Goal: Check status

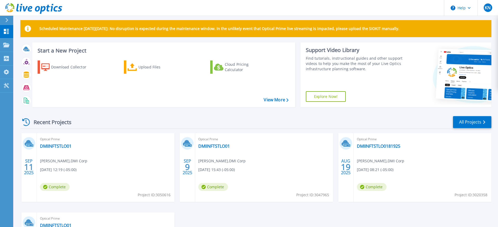
scroll to position [3, 0]
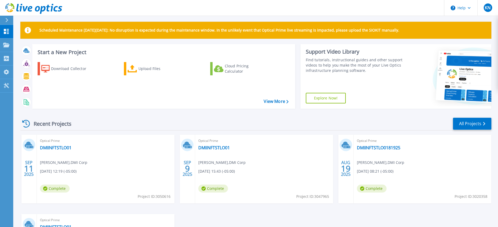
click at [51, 162] on span "Keith Nguyen , DMI Corp" at bounding box center [63, 162] width 47 height 6
click at [56, 147] on link "DMIINFTSTLO01" at bounding box center [56, 147] width 32 height 5
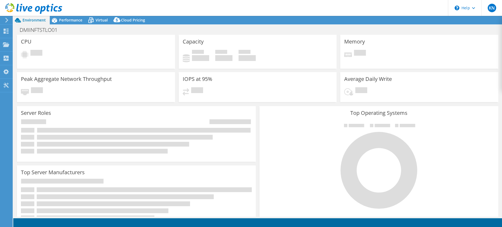
select select "USD"
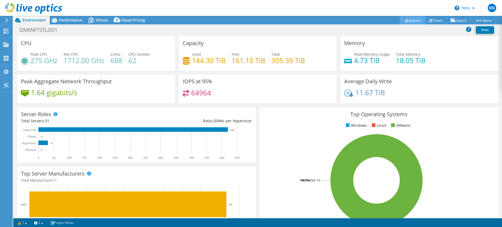
click at [415, 19] on link "Reports" at bounding box center [412, 20] width 25 height 8
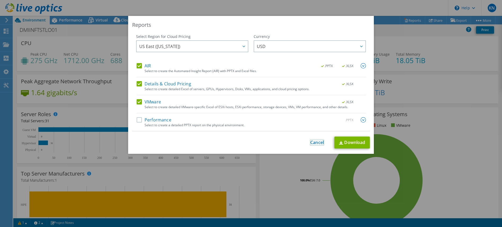
click at [311, 142] on link "Cancel" at bounding box center [317, 142] width 14 height 5
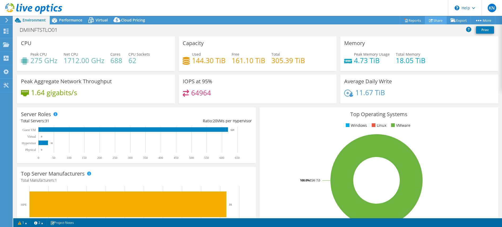
click at [429, 21] on use at bounding box center [431, 20] width 4 height 3
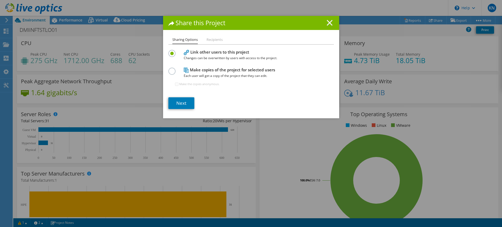
click at [329, 23] on icon at bounding box center [330, 23] width 6 height 6
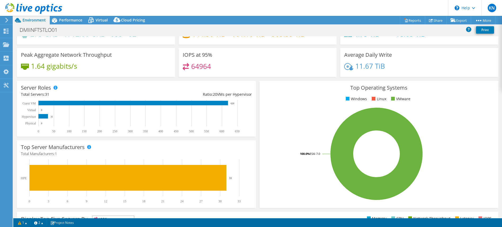
scroll to position [53, 0]
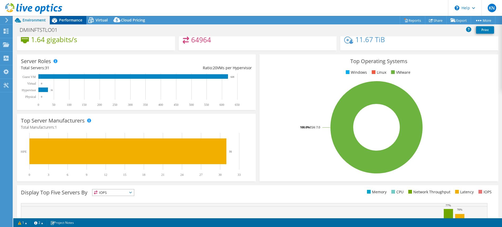
click at [61, 19] on span "Performance" at bounding box center [70, 19] width 23 height 5
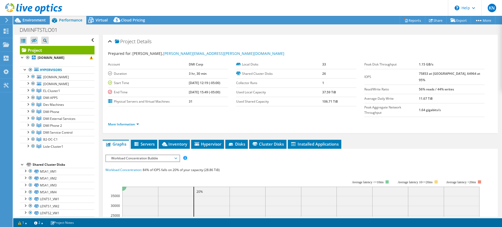
scroll to position [0, 0]
click at [98, 18] on span "Virtual" at bounding box center [102, 19] width 12 height 5
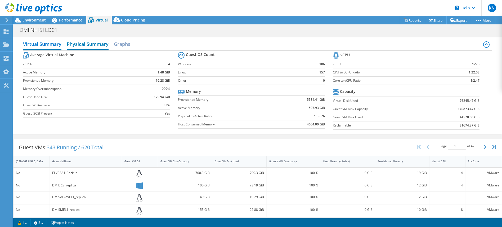
click at [96, 43] on h2 "Physical Summary" at bounding box center [88, 45] width 42 height 12
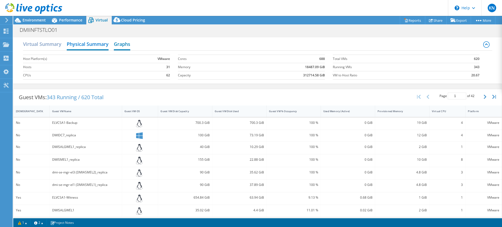
click at [123, 44] on h2 "Graphs" at bounding box center [122, 45] width 16 height 12
